Goal: Register for event/course

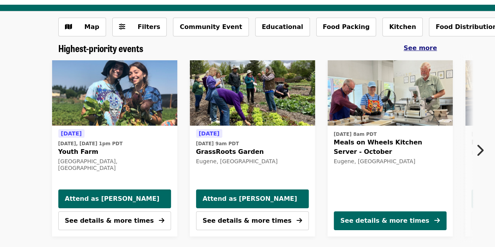
click at [420, 50] on span "See more" at bounding box center [420, 47] width 33 height 7
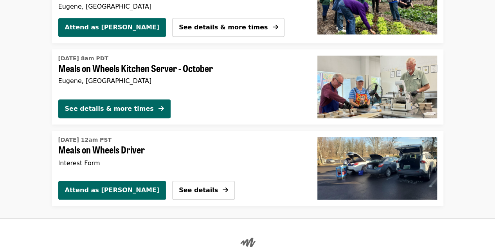
scroll to position [215, 0]
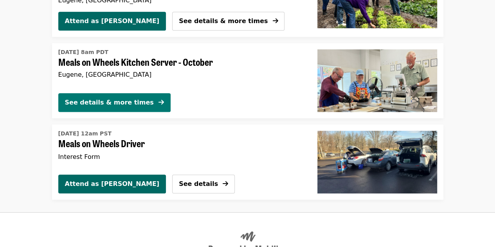
click at [136, 105] on button "See details & more times" at bounding box center [114, 102] width 112 height 19
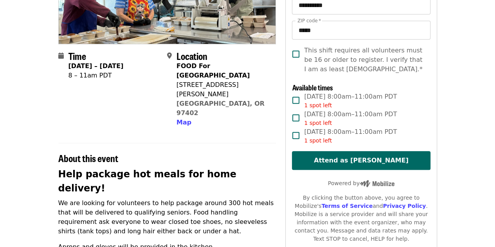
scroll to position [144, 0]
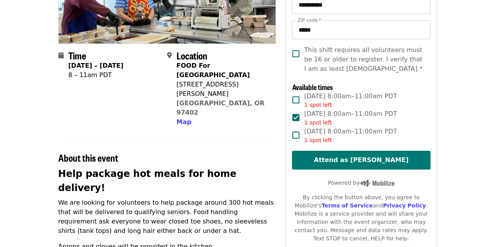
click at [326, 158] on button "Attend as [PERSON_NAME]" at bounding box center [361, 160] width 138 height 19
click at [329, 153] on button "Attend as [PERSON_NAME]" at bounding box center [361, 160] width 138 height 19
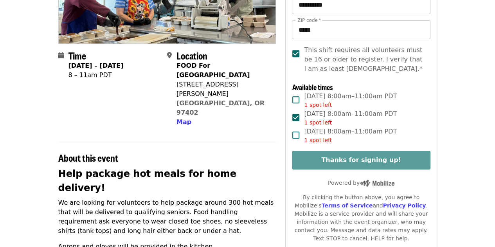
scroll to position [0, 0]
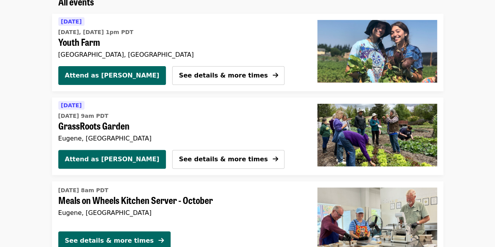
scroll to position [18, 0]
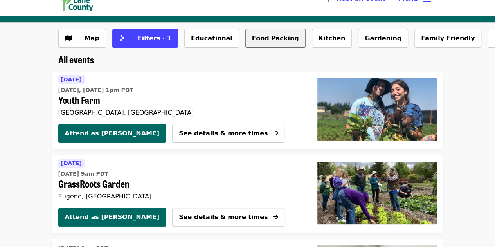
click at [245, 41] on button "Food Packing" at bounding box center [275, 38] width 60 height 19
